Goal: Find specific page/section: Find specific page/section

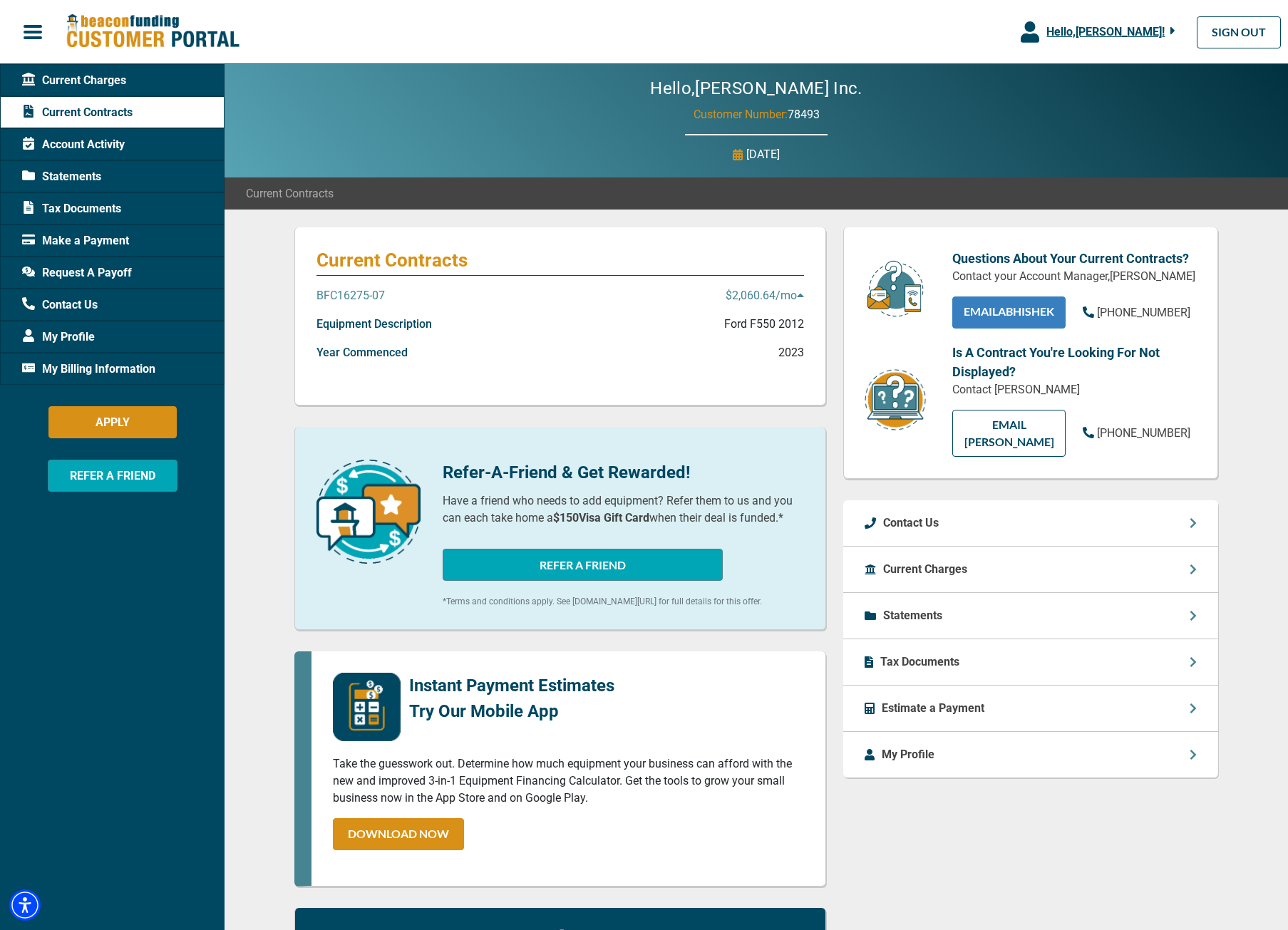
click at [1004, 320] on link "EMAIL Abhishek" at bounding box center [1009, 312] width 114 height 32
click at [366, 293] on p "BFC16275-07" at bounding box center [351, 296] width 69 height 17
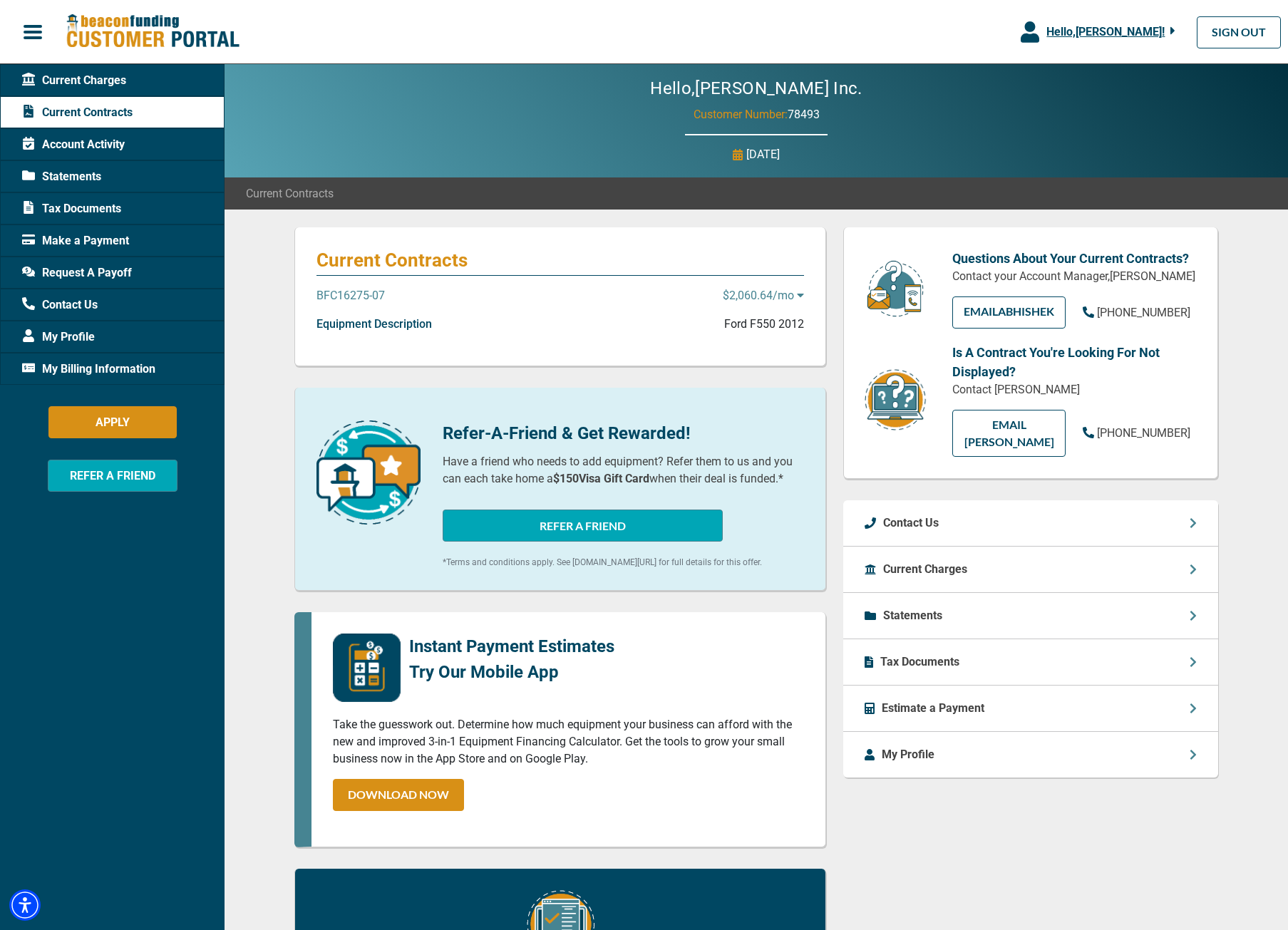
click at [366, 293] on p "BFC16275-07" at bounding box center [351, 296] width 69 height 17
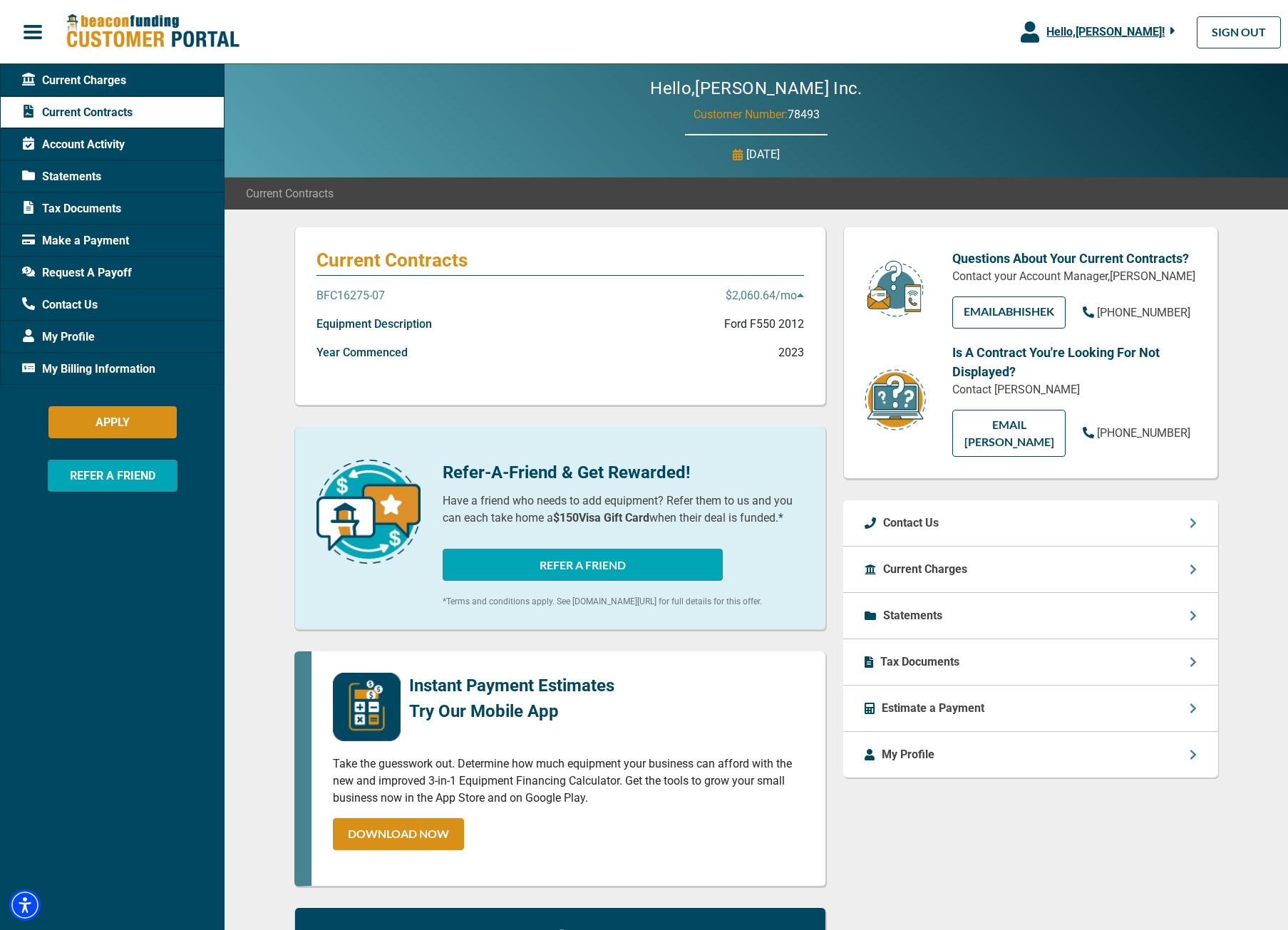
click at [73, 207] on span "Tax Documents" at bounding box center [71, 209] width 99 height 17
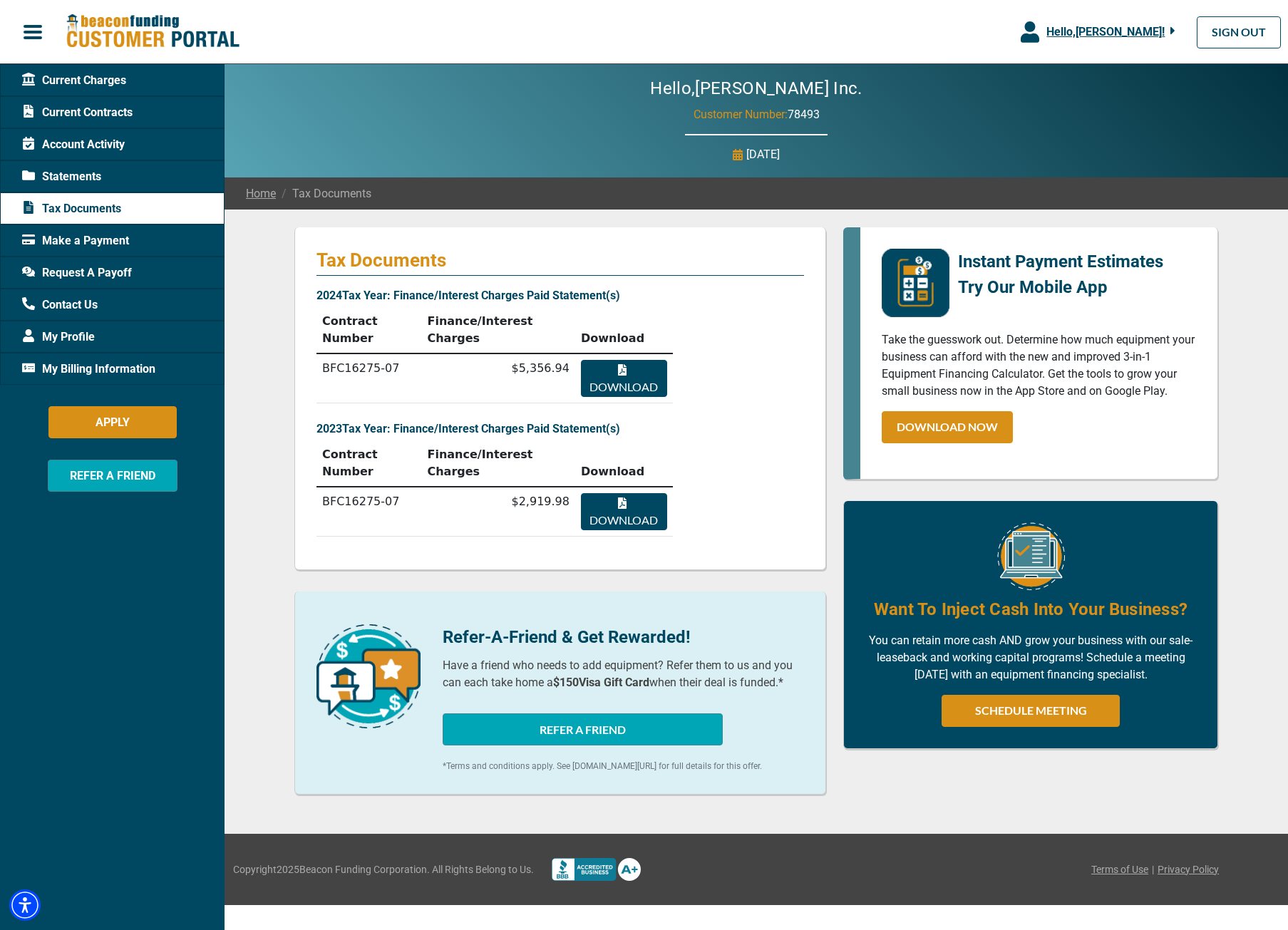
click at [79, 176] on span "Statements" at bounding box center [61, 177] width 79 height 17
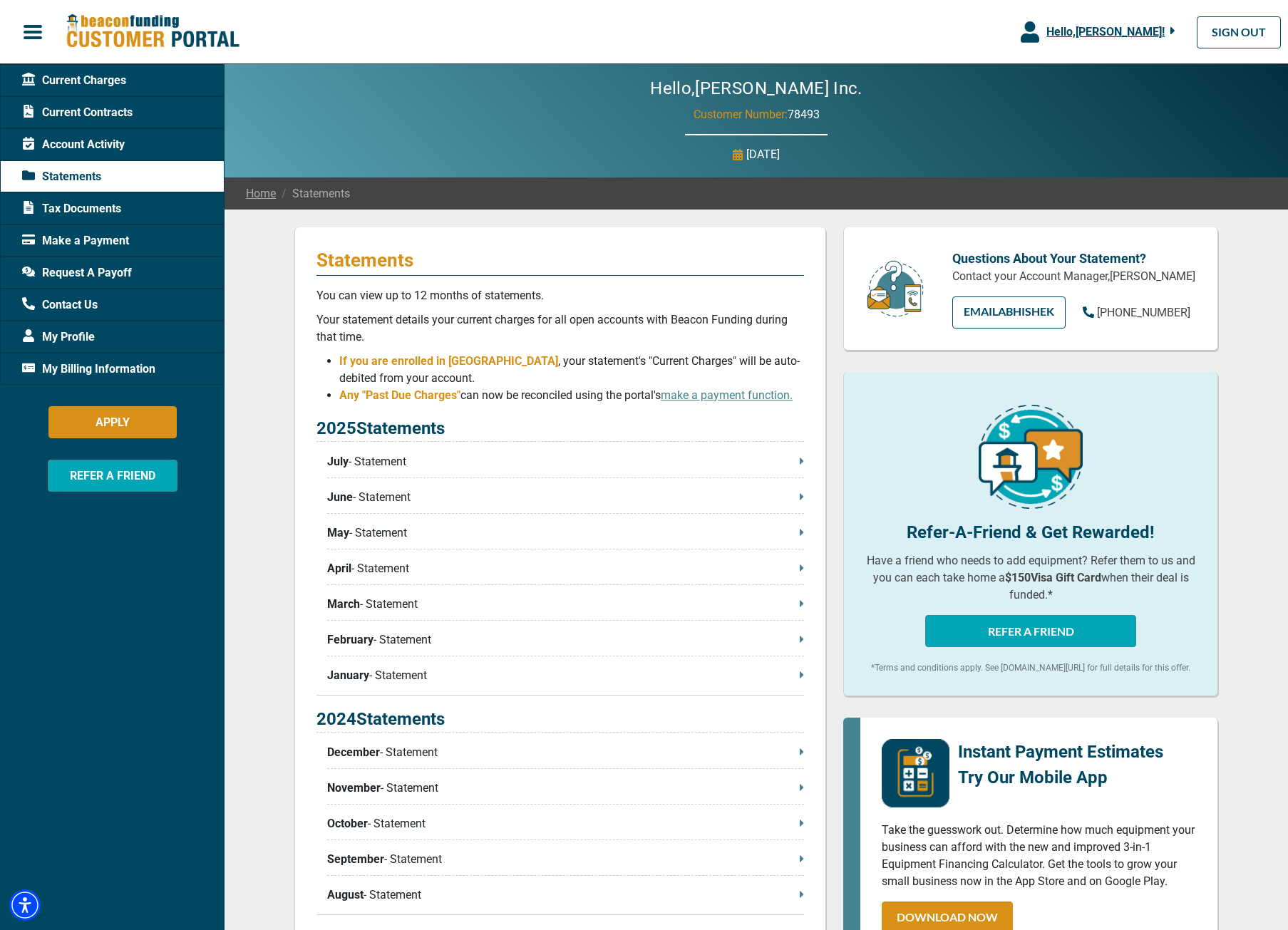
click at [109, 142] on span "Account Activity" at bounding box center [74, 145] width 103 height 17
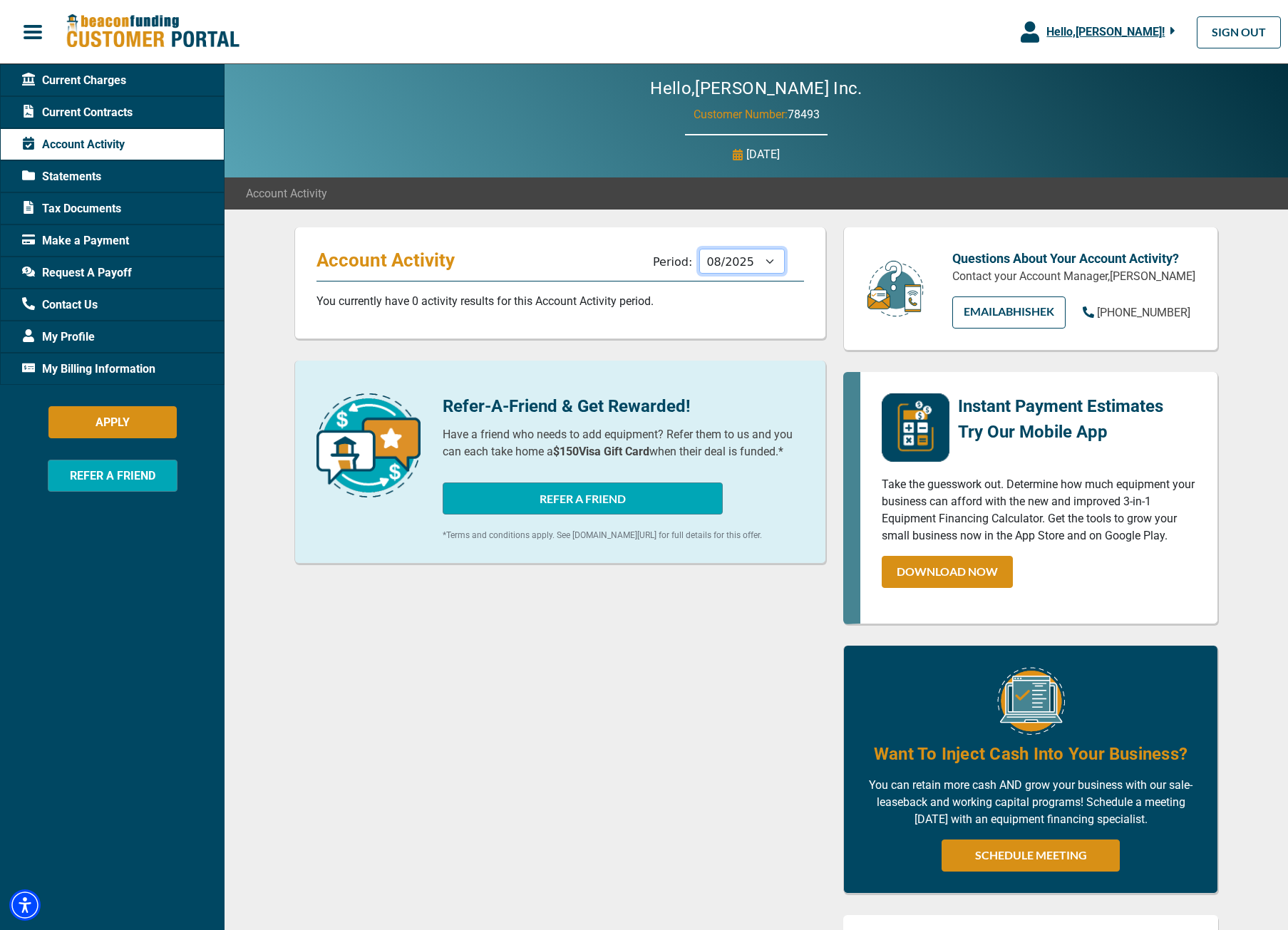
click at [766, 266] on select "09/2025 08/2025 07/2025 06/2025 05/2025 04/2025 03/2025 02/2025 01/2025 12/2024…" at bounding box center [742, 261] width 86 height 25
click at [767, 264] on select "09/2025 08/2025 07/2025 06/2025 05/2025 04/2025 03/2025 02/2025 01/2025 12/2024…" at bounding box center [742, 261] width 86 height 25
select select "04/2025"
click at [83, 208] on span "Tax Documents" at bounding box center [71, 209] width 99 height 17
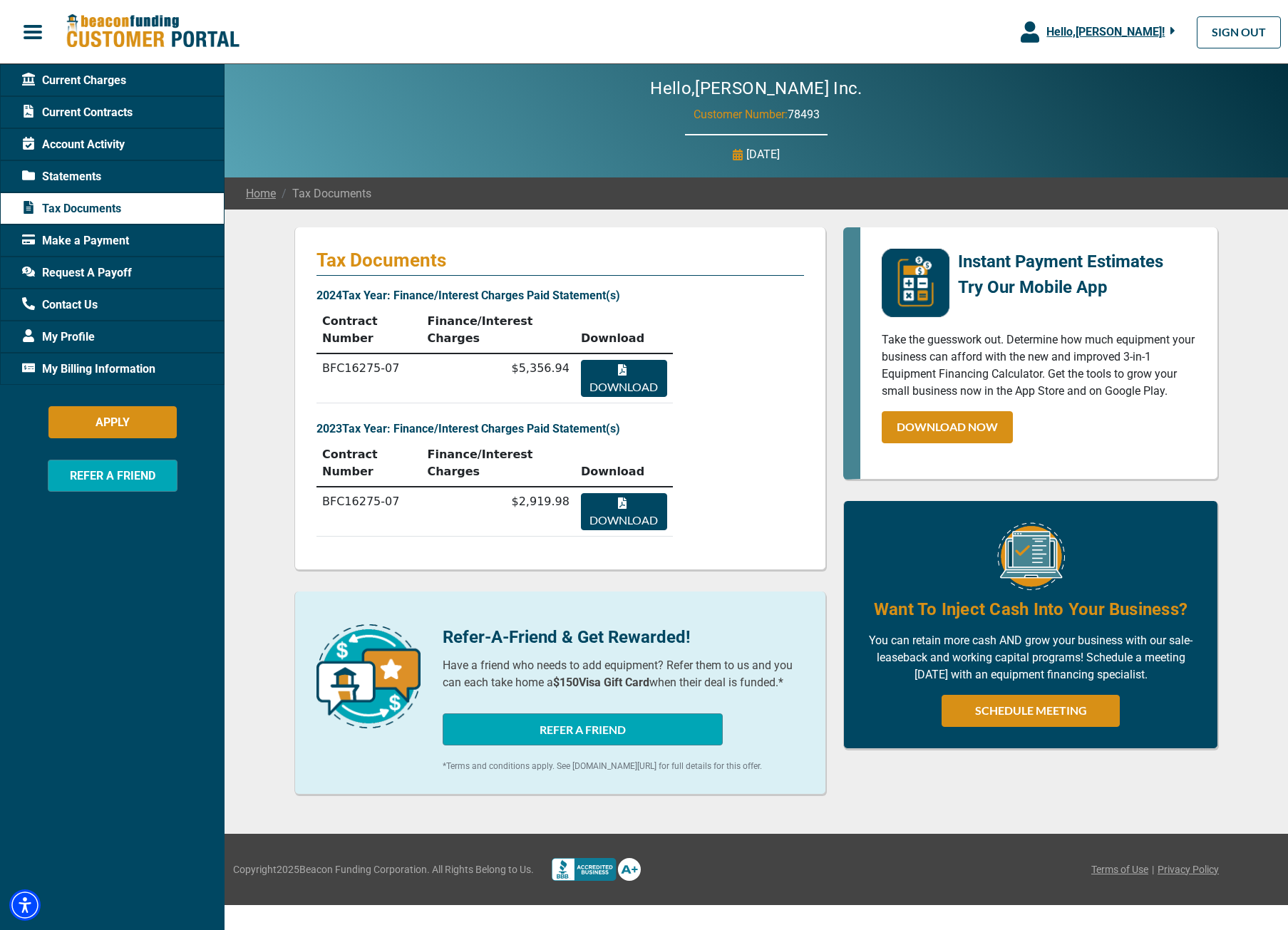
click at [116, 83] on span "Current Charges" at bounding box center [74, 81] width 104 height 17
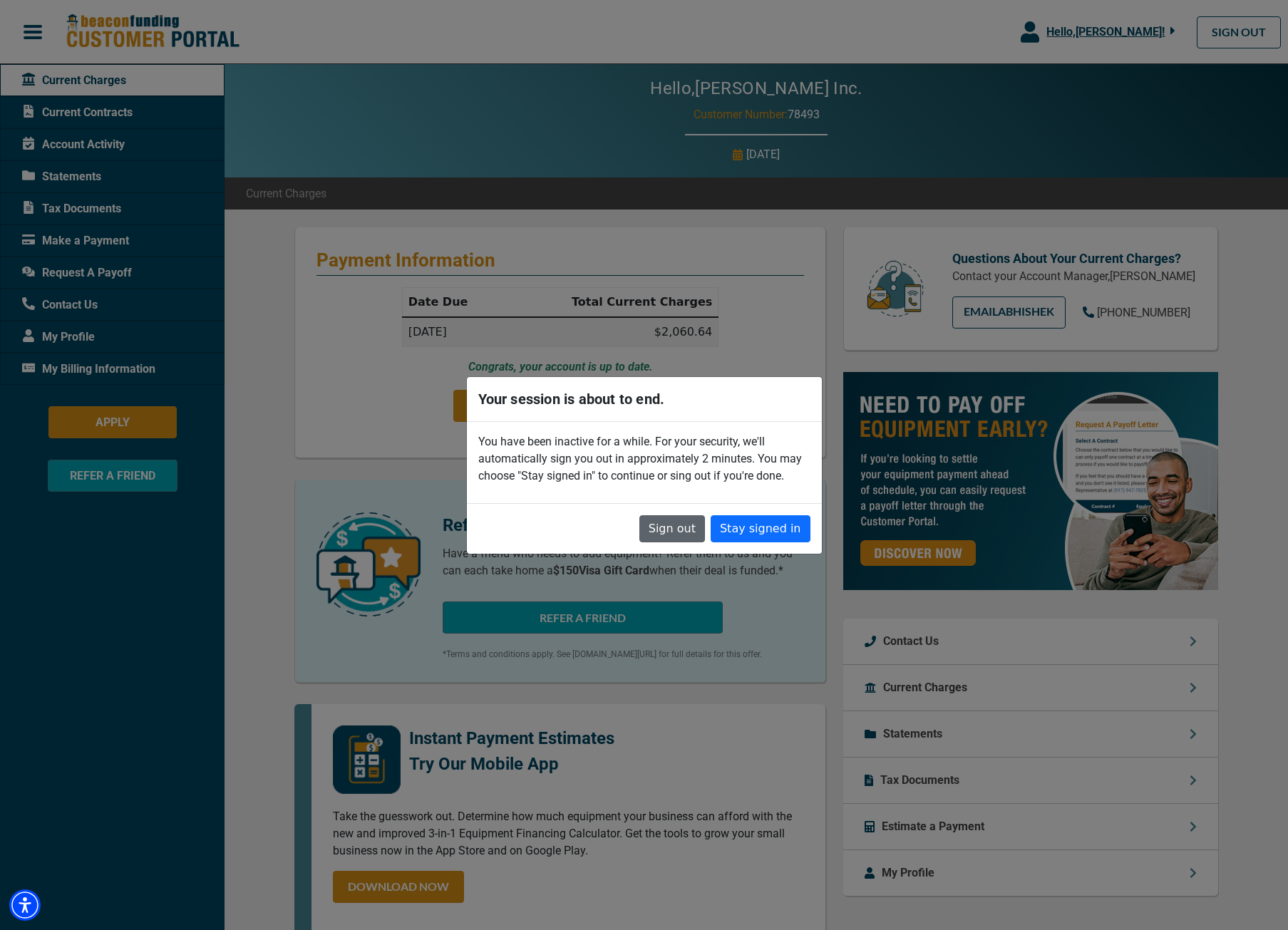
click at [691, 534] on button "Sign out" at bounding box center [672, 529] width 66 height 27
